Goal: Task Accomplishment & Management: Complete application form

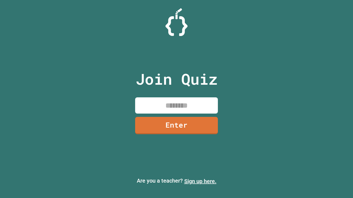
click at [200, 182] on link "Sign up here." at bounding box center [200, 181] width 32 height 7
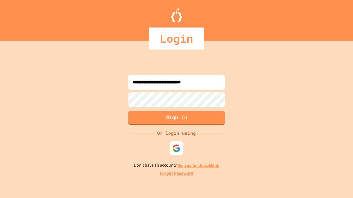
type input "**********"
